Goal: Task Accomplishment & Management: Manage account settings

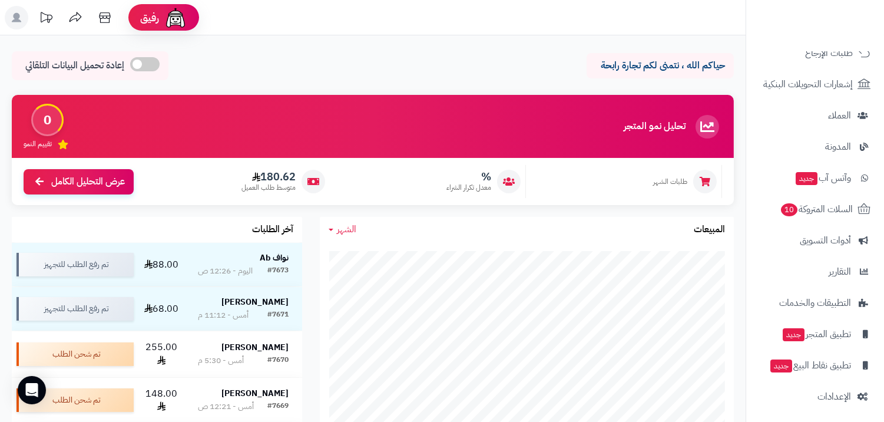
scroll to position [148, 0]
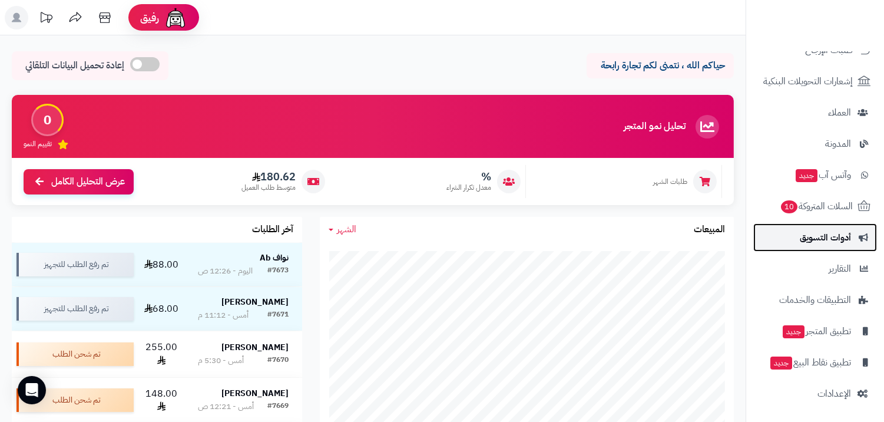
click at [822, 236] on span "أدوات التسويق" at bounding box center [825, 237] width 51 height 16
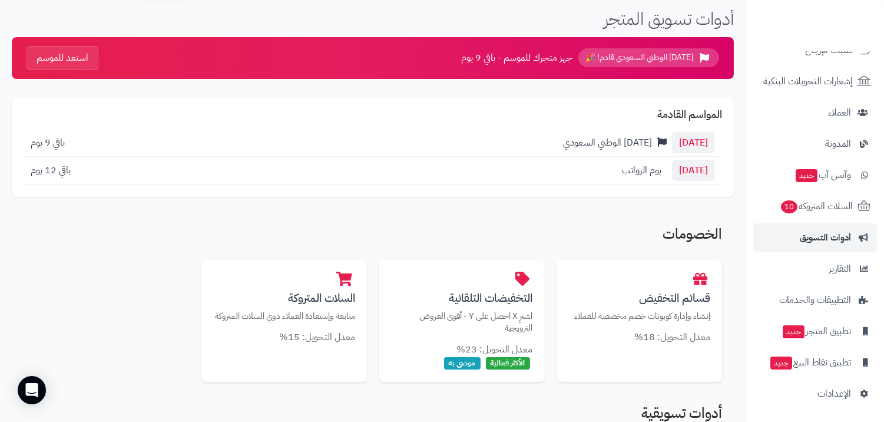
scroll to position [65, 0]
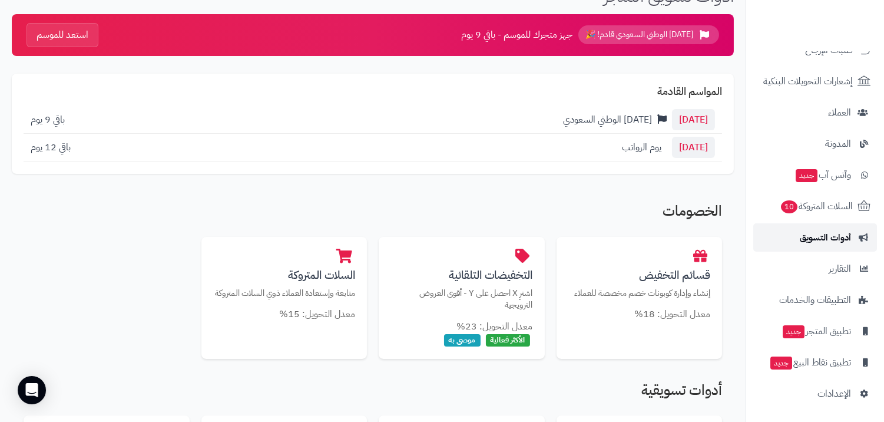
click at [824, 242] on span "أدوات التسويق" at bounding box center [825, 237] width 51 height 16
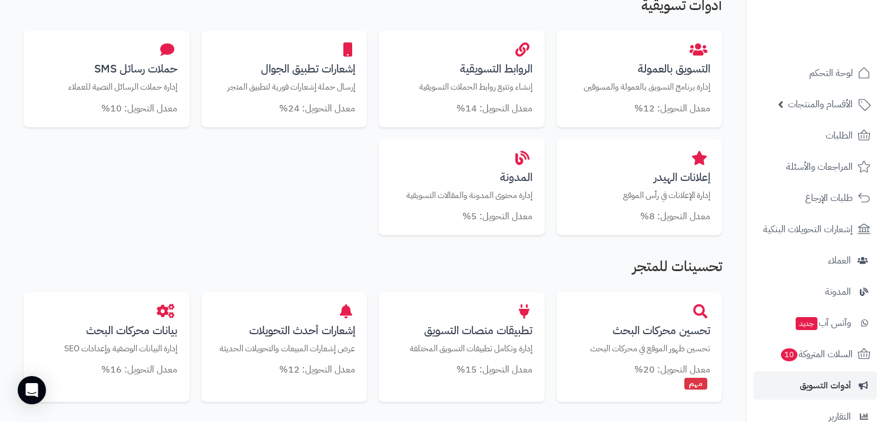
scroll to position [458, 0]
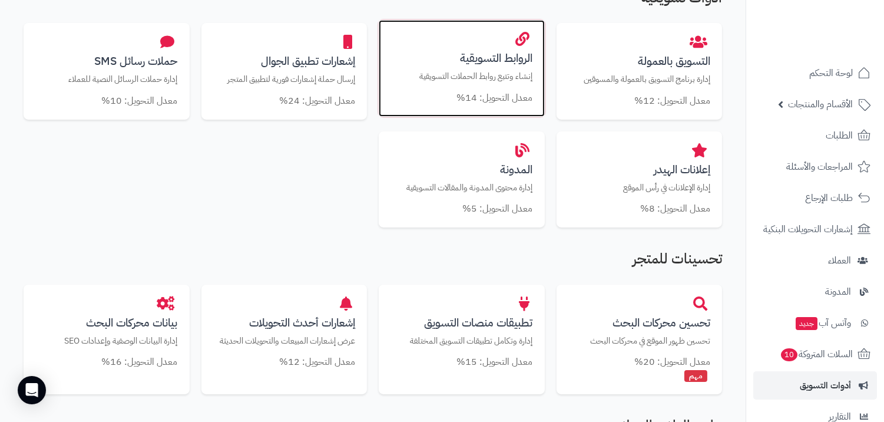
click at [493, 95] on small "معدل التحويل: 14%" at bounding box center [495, 98] width 76 height 14
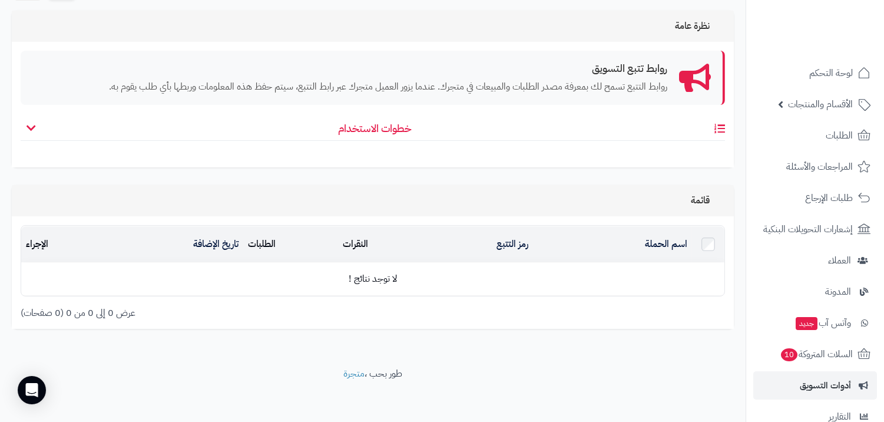
scroll to position [80, 0]
click at [39, 128] on h4 "خطوات الاستخدام" at bounding box center [373, 130] width 704 height 18
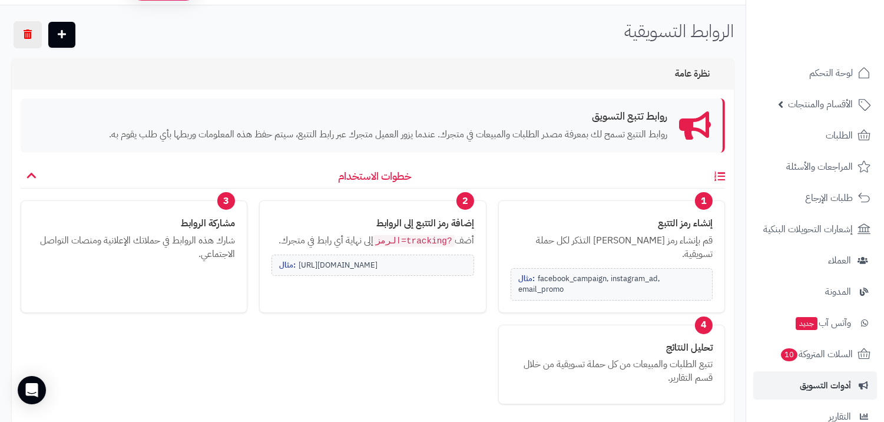
scroll to position [0, 0]
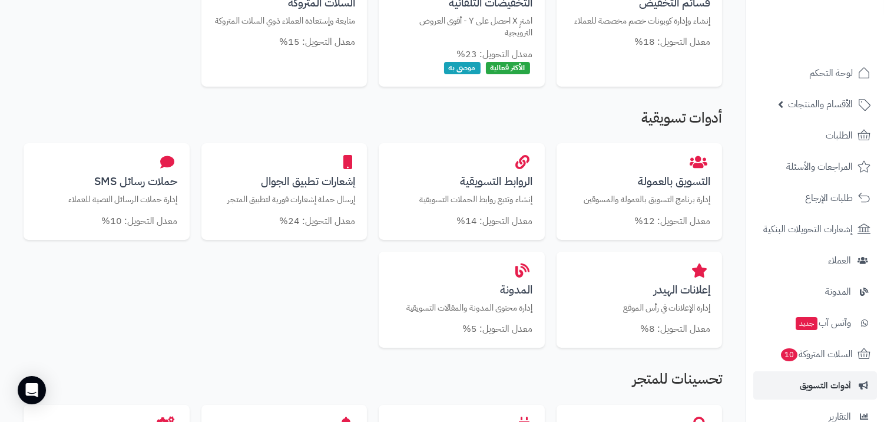
scroll to position [330, 0]
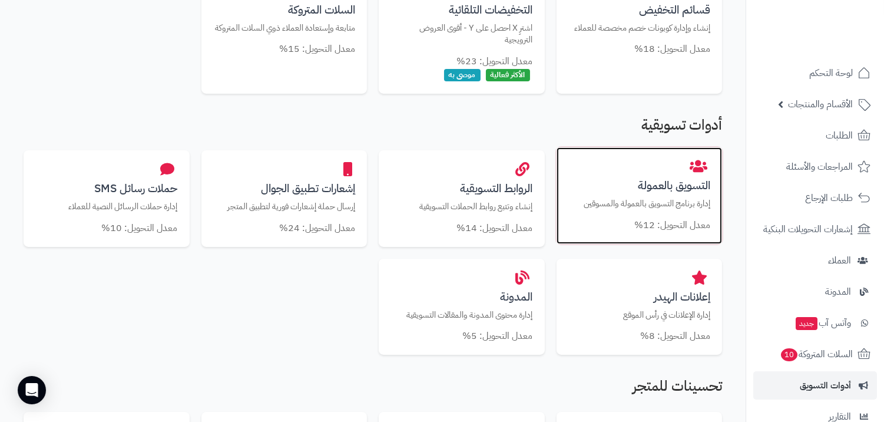
click at [634, 185] on h3 "التسويق بالعمولة" at bounding box center [639, 185] width 143 height 12
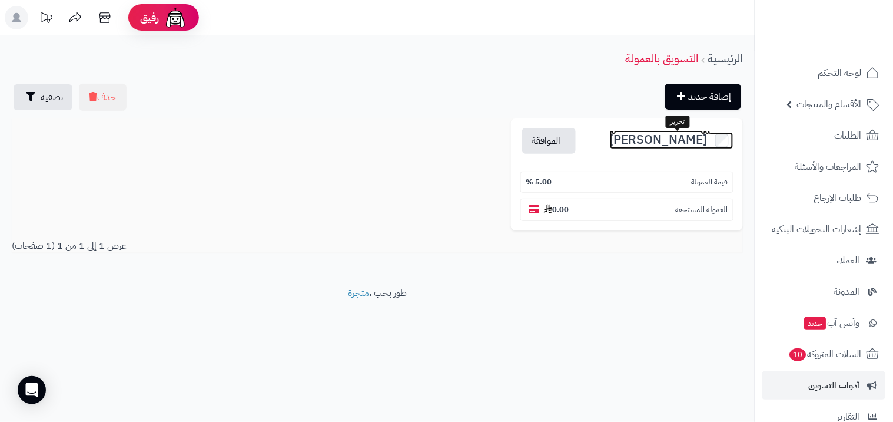
click at [670, 141] on span "Andhi Ermawan" at bounding box center [659, 139] width 98 height 19
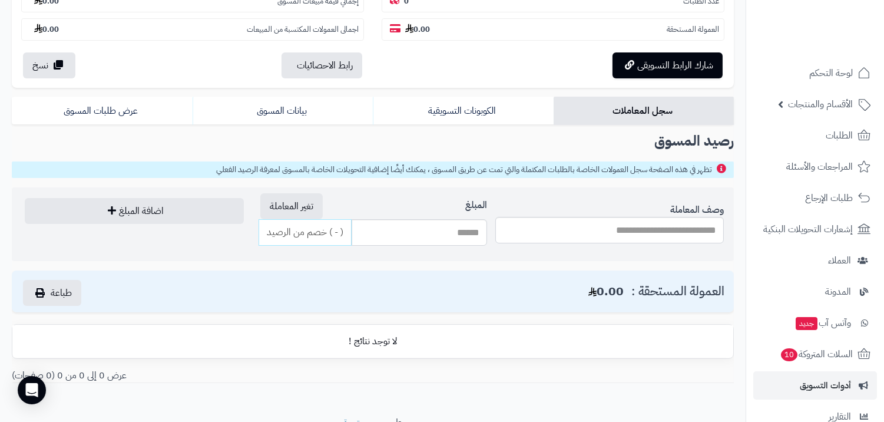
scroll to position [196, 0]
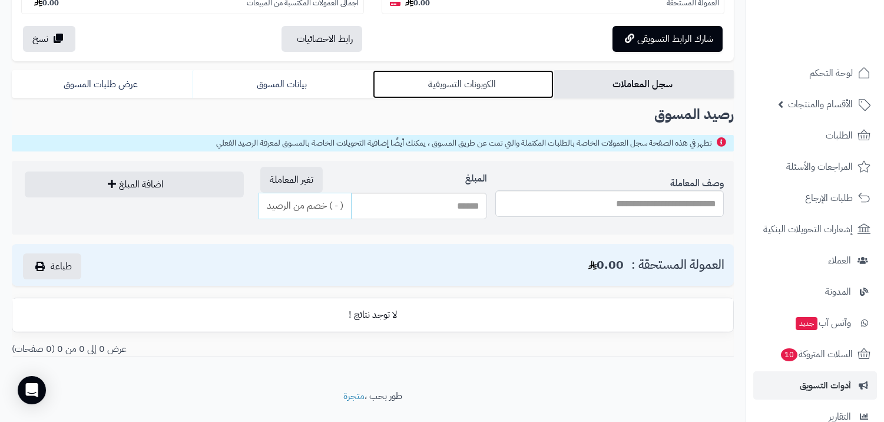
click at [469, 86] on link "الكوبونات التسويقية" at bounding box center [463, 84] width 181 height 28
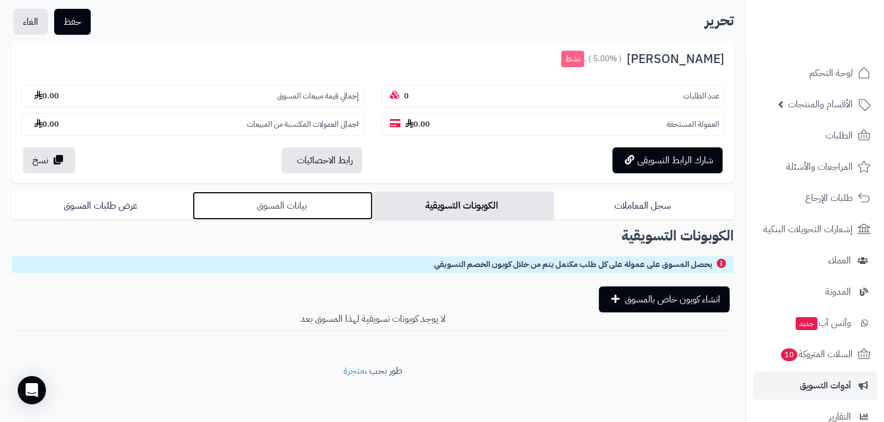
click at [333, 208] on link "بيانات المسوق" at bounding box center [283, 205] width 181 height 28
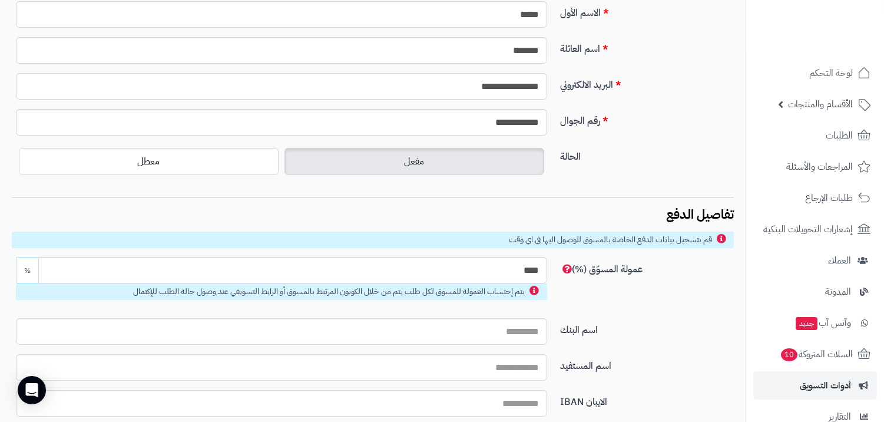
scroll to position [225, 0]
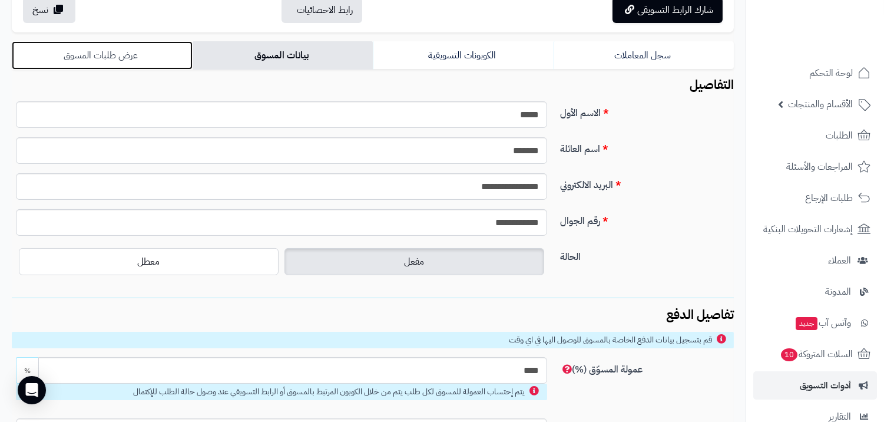
click at [119, 59] on link "عرض طلبات المسوق" at bounding box center [102, 55] width 181 height 28
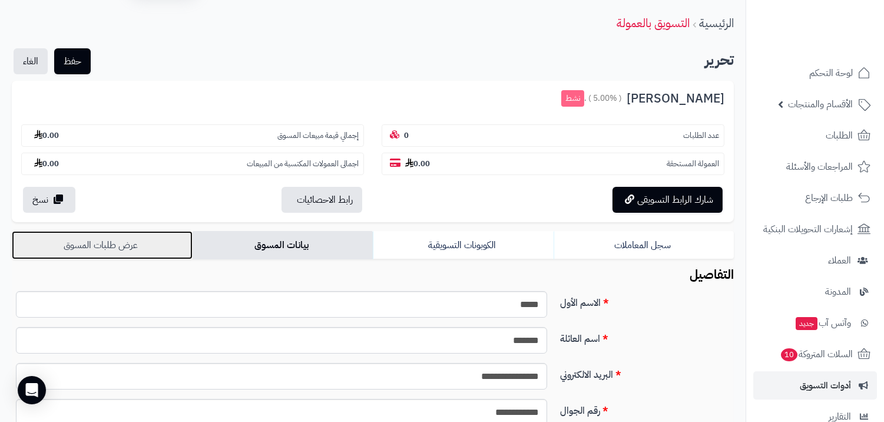
scroll to position [28, 0]
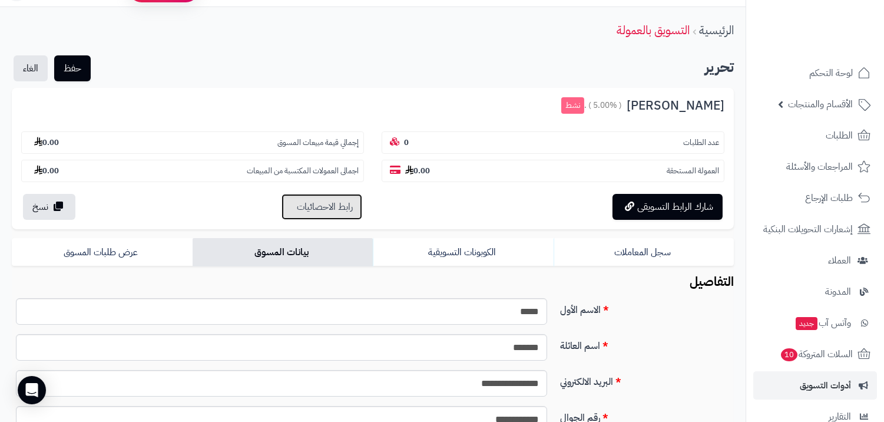
click at [345, 208] on small "رابط الاحصائيات" at bounding box center [325, 207] width 56 height 14
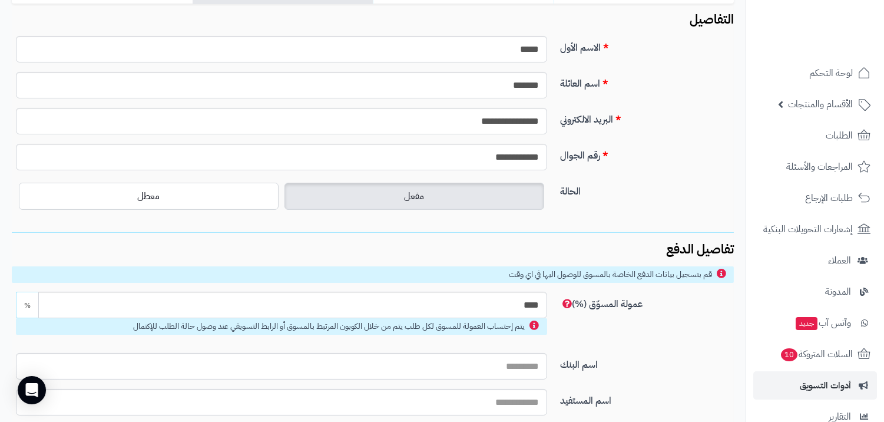
scroll to position [94, 0]
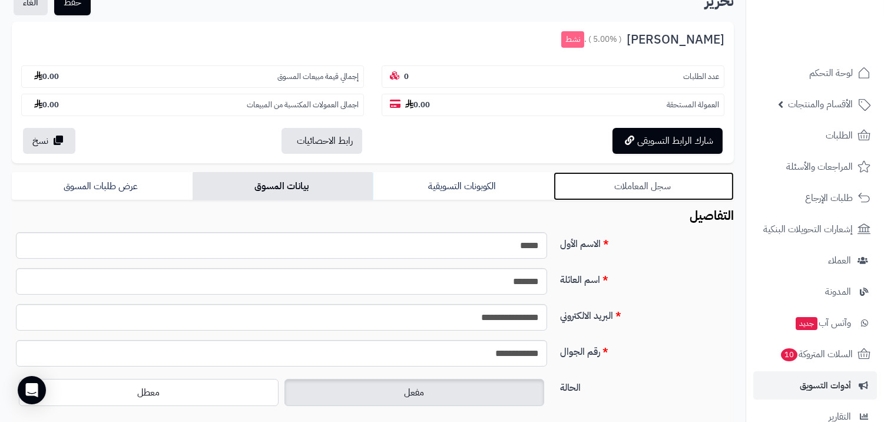
click at [637, 190] on link "سجل المعاملات" at bounding box center [644, 186] width 181 height 28
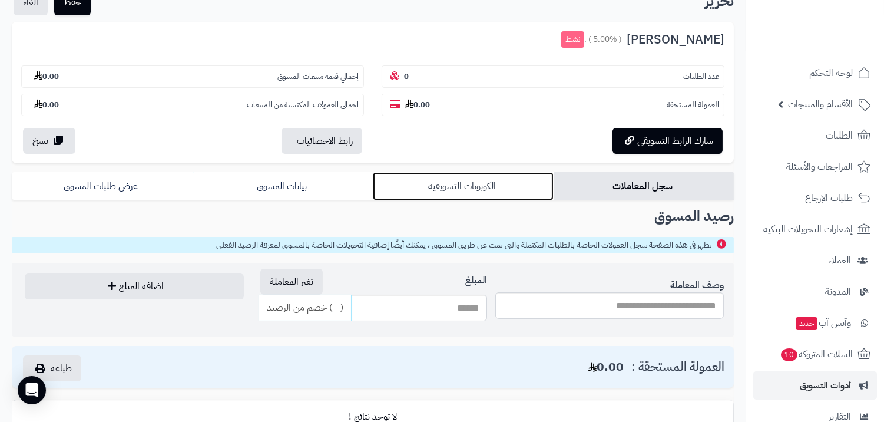
click at [493, 183] on link "الكوبونات التسويقية" at bounding box center [463, 186] width 181 height 28
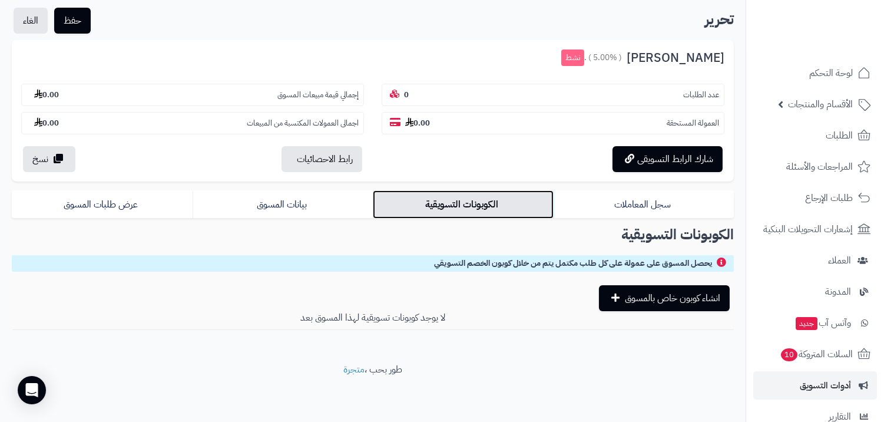
scroll to position [75, 0]
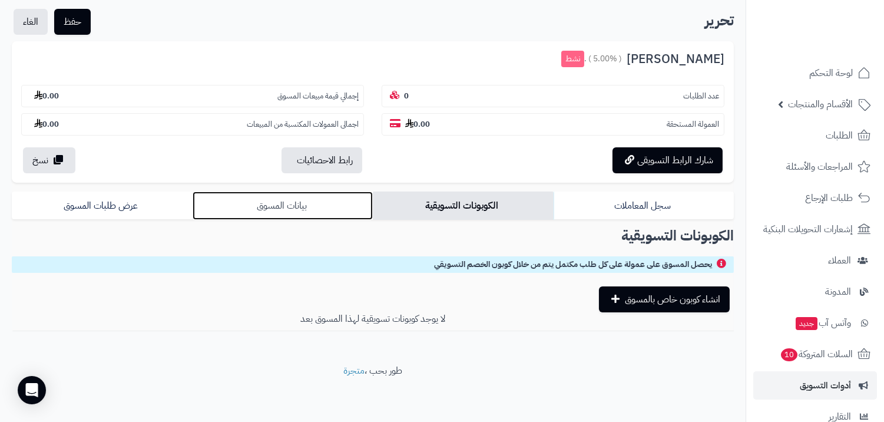
click at [313, 212] on link "بيانات المسوق" at bounding box center [283, 205] width 181 height 28
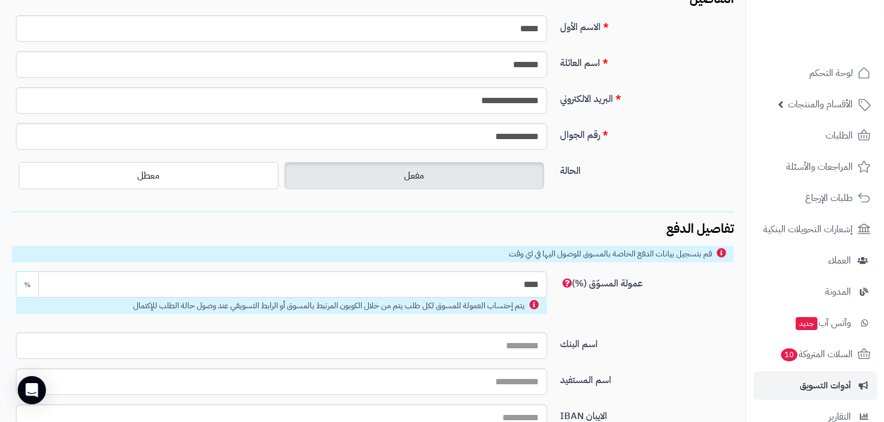
scroll to position [225, 0]
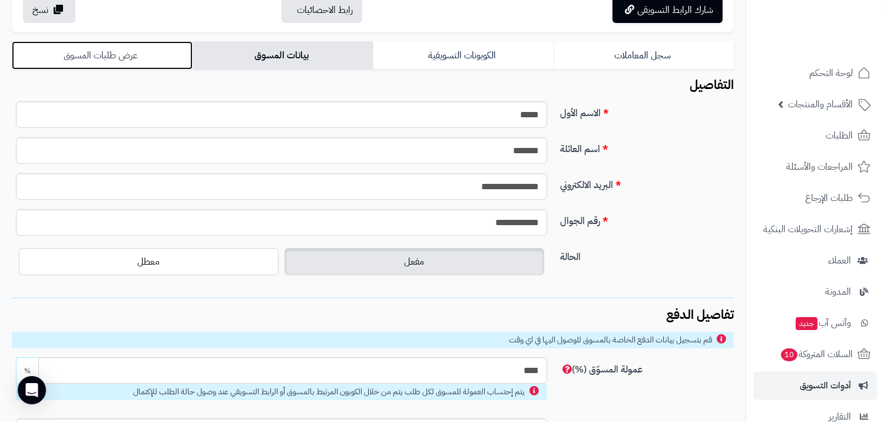
click at [118, 43] on link "عرض طلبات المسوق" at bounding box center [102, 55] width 181 height 28
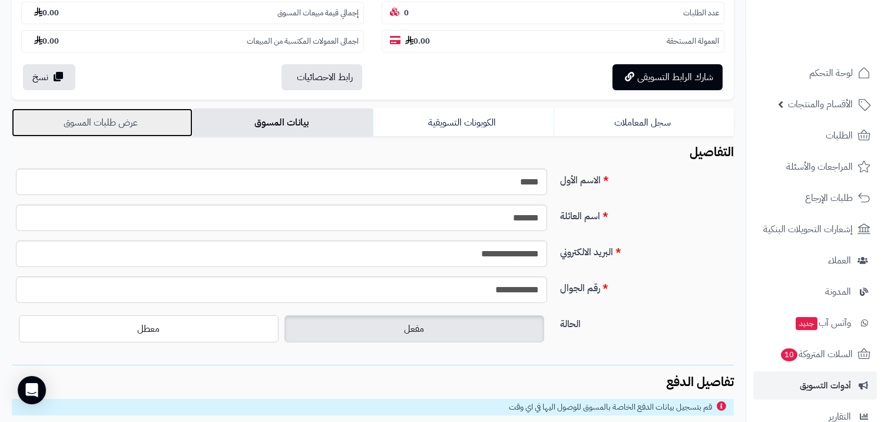
scroll to position [160, 0]
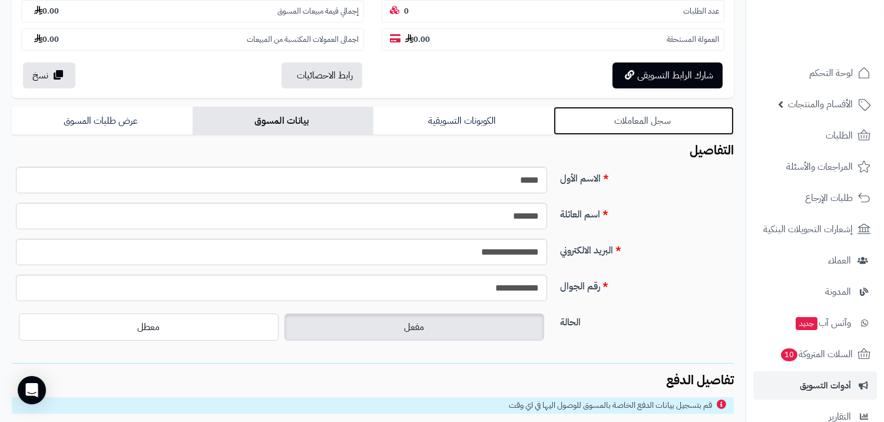
click at [630, 121] on link "سجل المعاملات" at bounding box center [644, 121] width 181 height 28
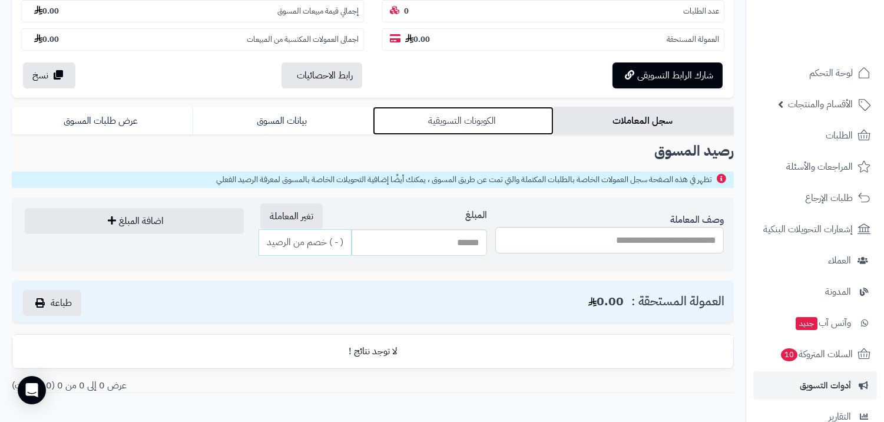
click at [511, 128] on link "الكوبونات التسويقية" at bounding box center [463, 121] width 181 height 28
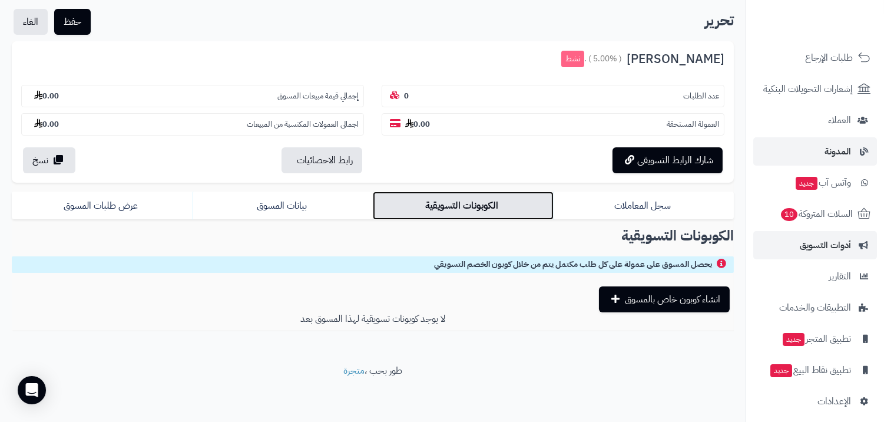
scroll to position [148, 0]
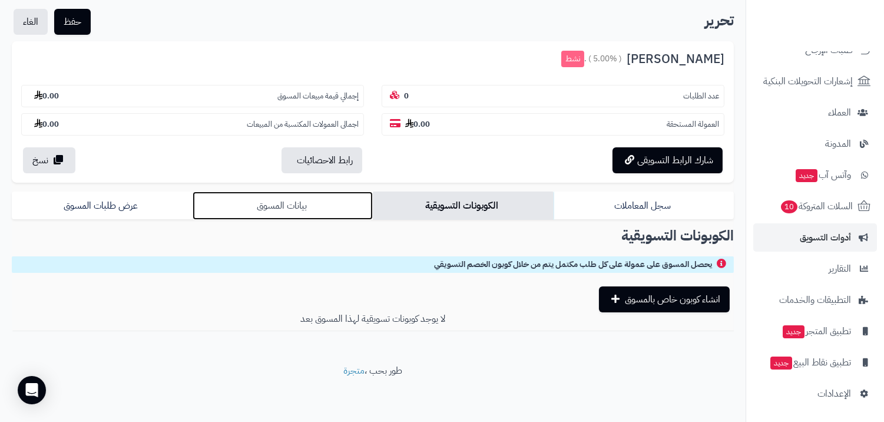
click at [316, 198] on link "بيانات المسوق" at bounding box center [283, 205] width 181 height 28
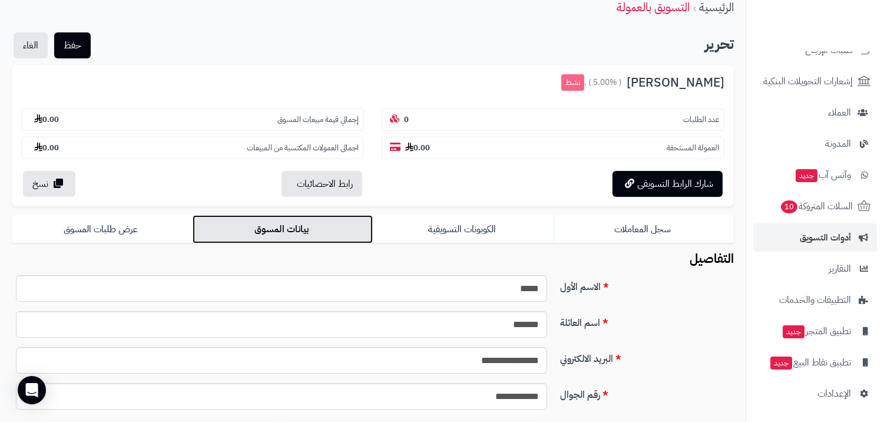
scroll to position [0, 0]
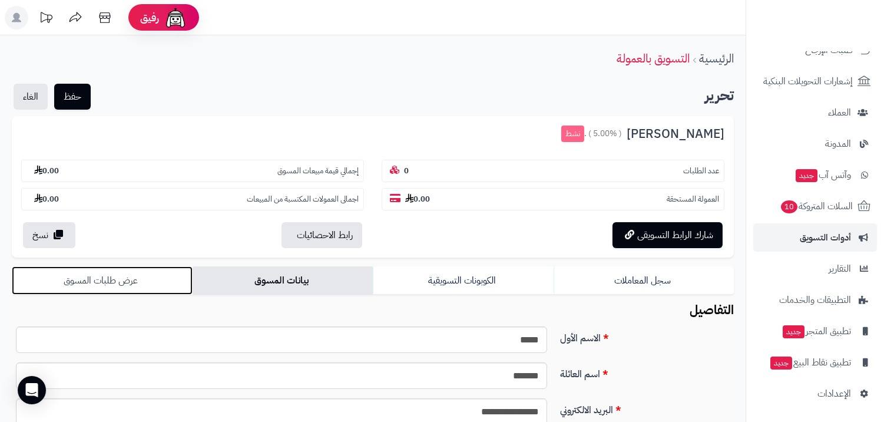
click at [112, 289] on link "عرض طلبات المسوق" at bounding box center [102, 280] width 181 height 28
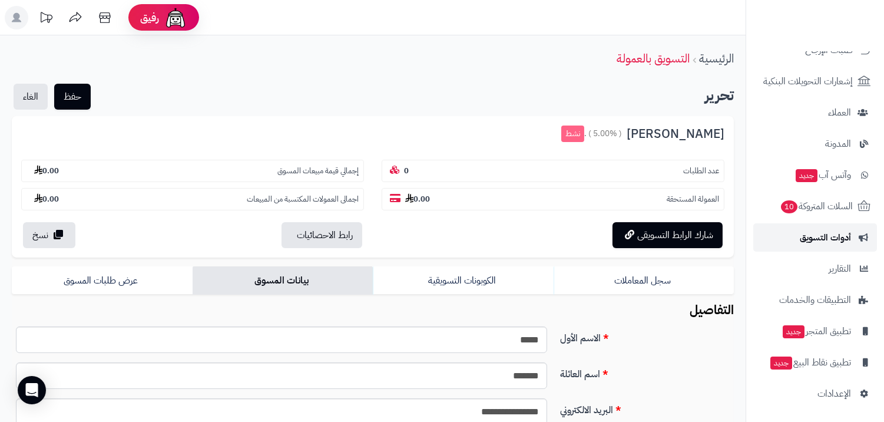
click at [797, 234] on link "أدوات التسويق" at bounding box center [815, 237] width 124 height 28
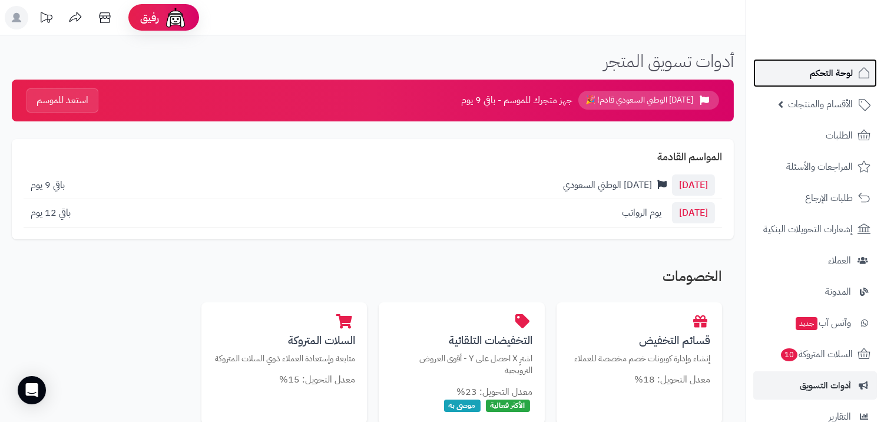
click at [803, 74] on link "لوحة التحكم" at bounding box center [815, 73] width 124 height 28
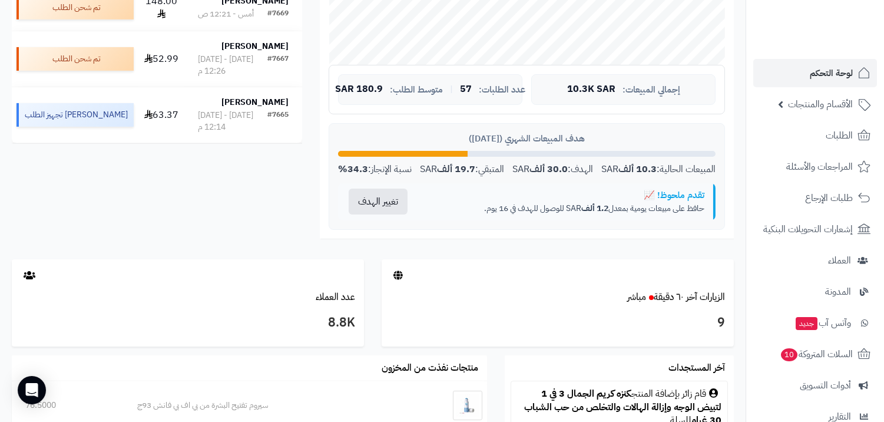
scroll to position [131, 0]
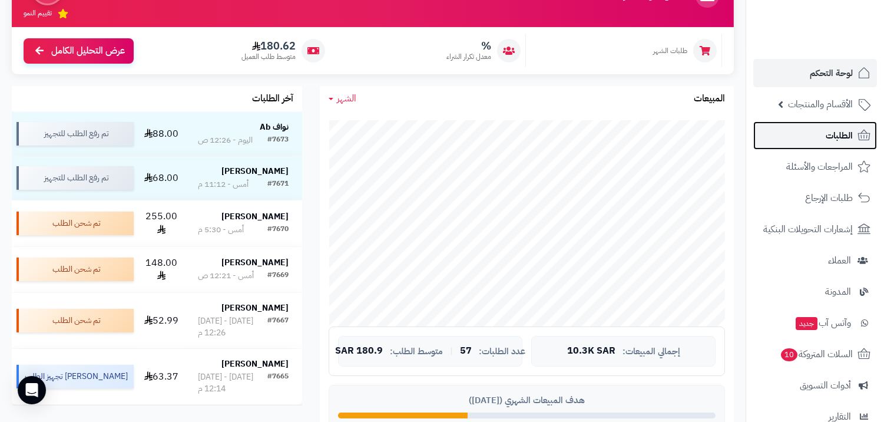
click at [826, 137] on span "الطلبات" at bounding box center [839, 135] width 27 height 16
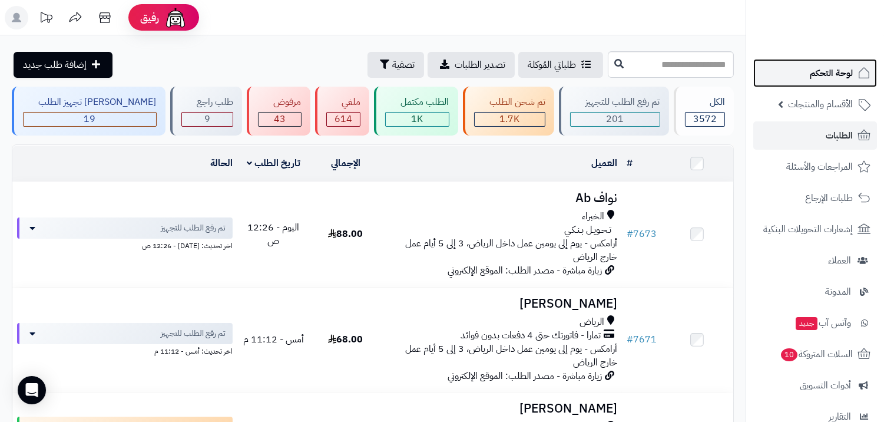
click at [808, 79] on link "لوحة التحكم" at bounding box center [815, 73] width 124 height 28
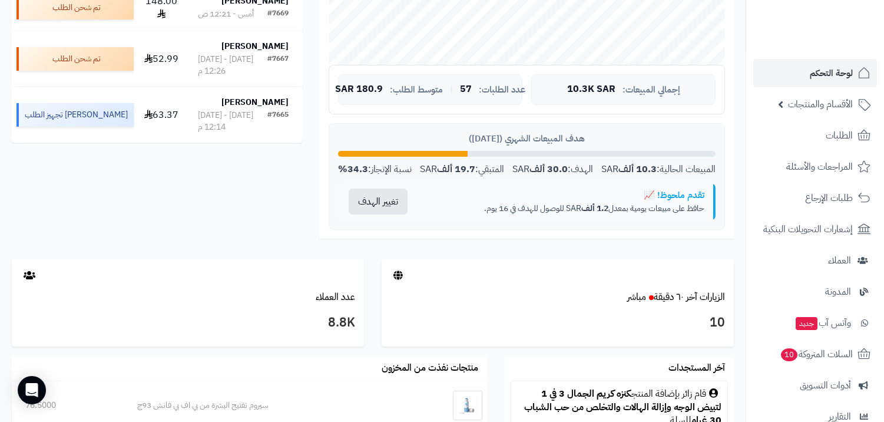
scroll to position [261, 0]
